Goal: Task Accomplishment & Management: Manage account settings

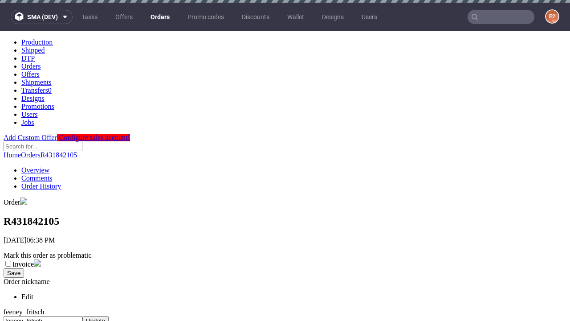
scroll to position [364, 0]
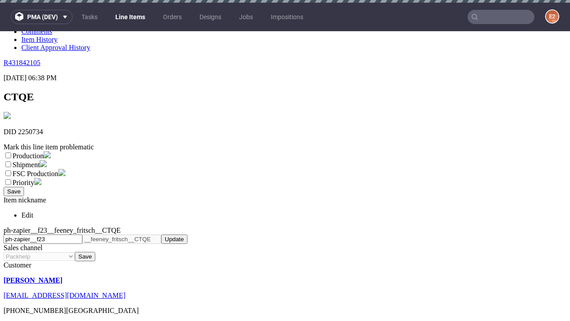
scroll to position [3, 0]
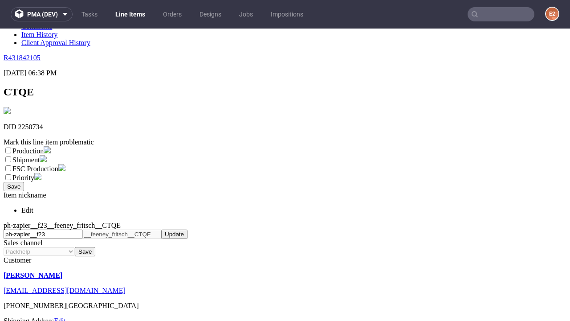
select select "dtp_ca_needed"
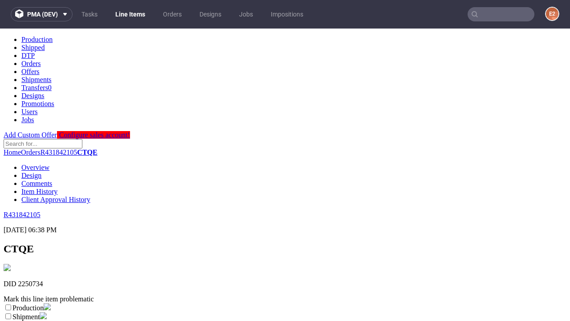
scroll to position [0, 0]
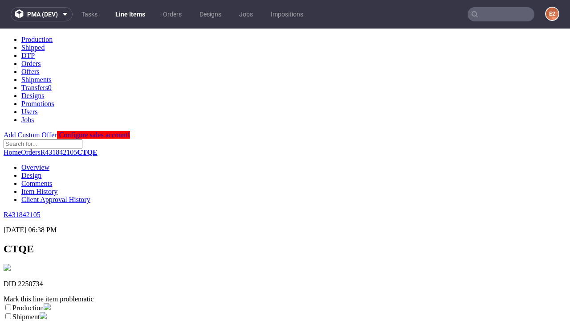
checkbox input "true"
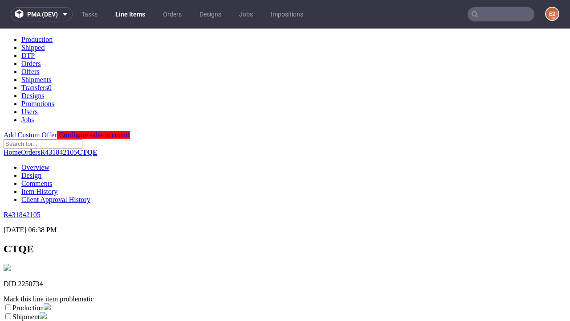
scroll to position [8, 0]
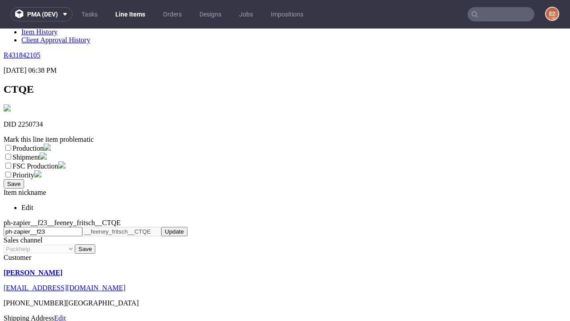
type textarea "test"
